Goal: Task Accomplishment & Management: Complete application form

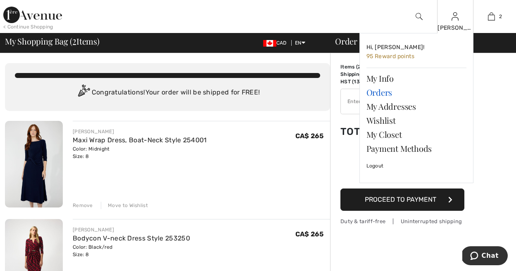
click at [378, 95] on link "Orders" at bounding box center [416, 92] width 100 height 14
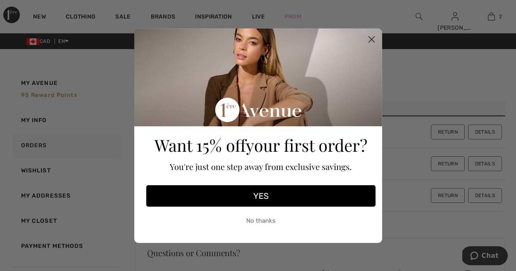
click at [372, 38] on icon "Close dialog" at bounding box center [371, 39] width 6 height 6
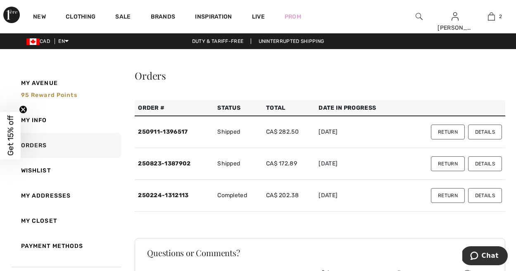
click at [450, 132] on button "Return" at bounding box center [448, 132] width 34 height 15
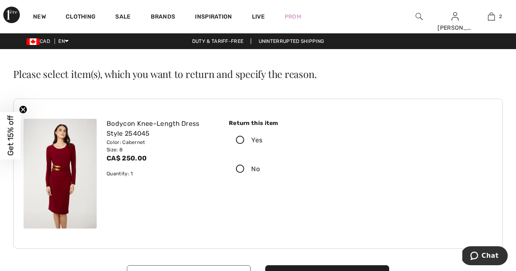
click at [240, 139] on icon at bounding box center [240, 140] width 22 height 9
click at [262, 139] on input "Yes" at bounding box center [264, 140] width 5 height 25
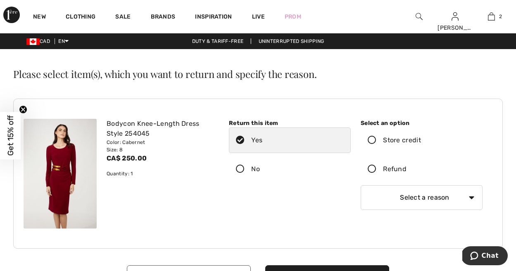
click at [371, 168] on icon at bounding box center [372, 169] width 22 height 9
click at [406, 168] on input "Refund" at bounding box center [408, 169] width 5 height 25
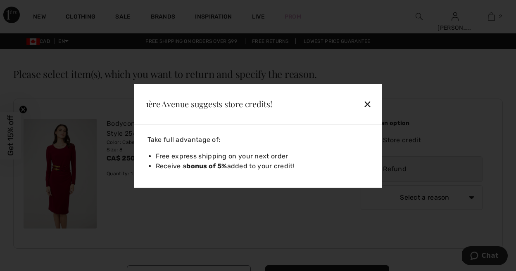
click at [368, 104] on div "✕" at bounding box center [349, 103] width 54 height 17
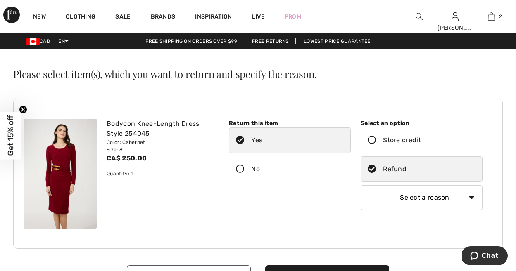
click at [469, 196] on select "Select a reason I received the wrong product or size My order arrived too late …" at bounding box center [422, 197] width 122 height 25
select select "4"
click at [361, 185] on select "Select a reason I received the wrong product or size My order arrived too late …" at bounding box center [422, 197] width 122 height 25
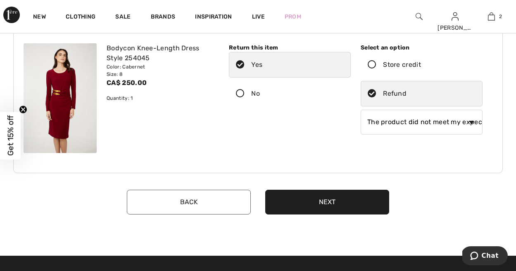
scroll to position [76, 0]
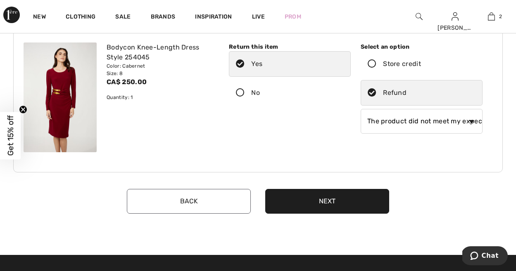
click at [337, 187] on div "Back Next" at bounding box center [257, 201] width 481 height 33
click at [335, 202] on button "Next" at bounding box center [327, 201] width 124 height 25
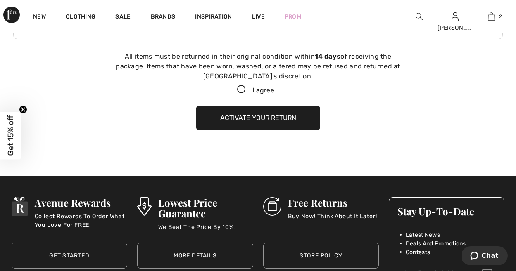
scroll to position [211, 0]
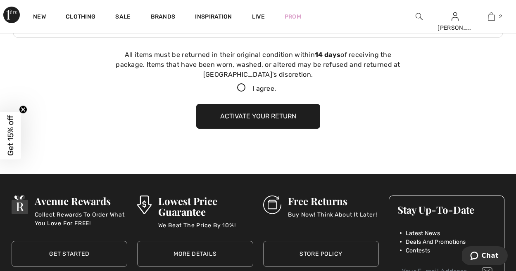
click at [239, 85] on icon at bounding box center [241, 88] width 22 height 9
click at [276, 85] on input "I agree." at bounding box center [278, 87] width 5 height 5
checkbox input "true"
click at [257, 115] on button "Activate your return" at bounding box center [258, 116] width 124 height 25
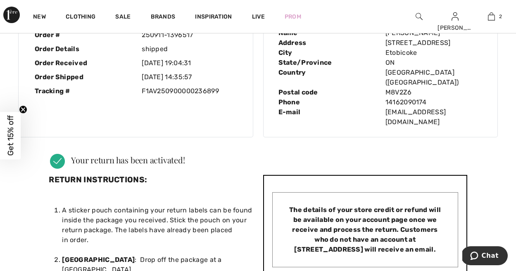
scroll to position [0, 0]
